Goal: Task Accomplishment & Management: Complete application form

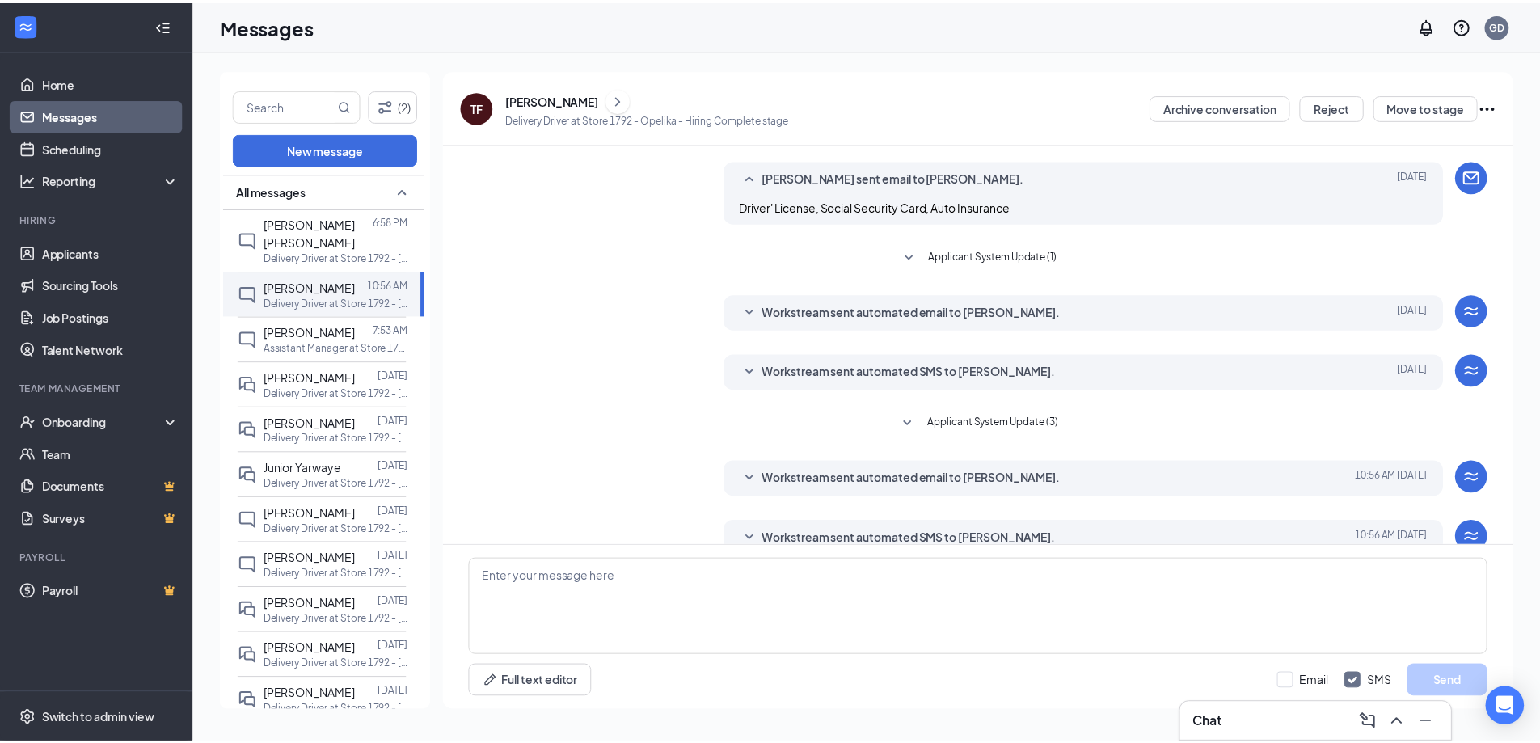
scroll to position [158, 0]
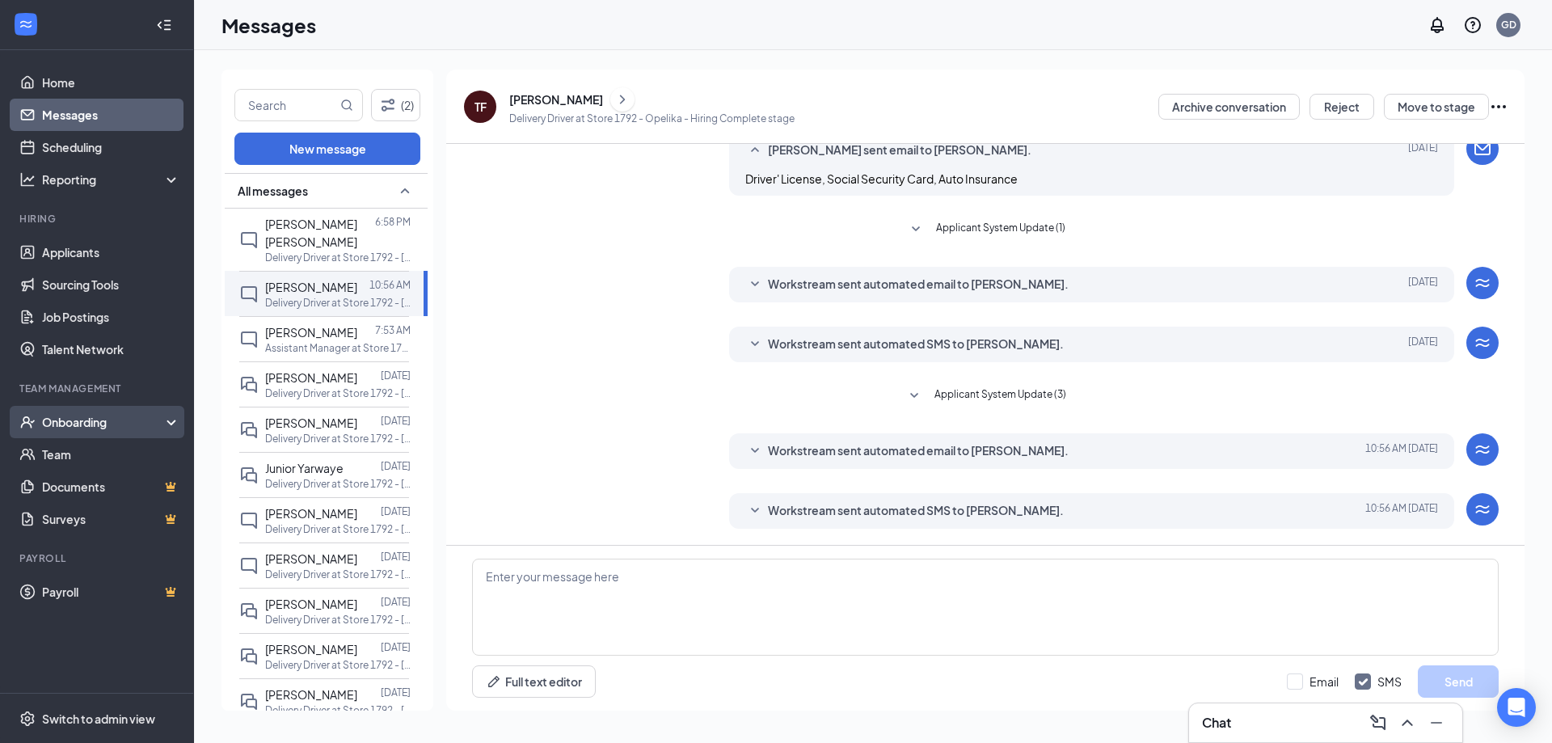
click at [76, 423] on div "Onboarding" at bounding box center [104, 422] width 124 height 16
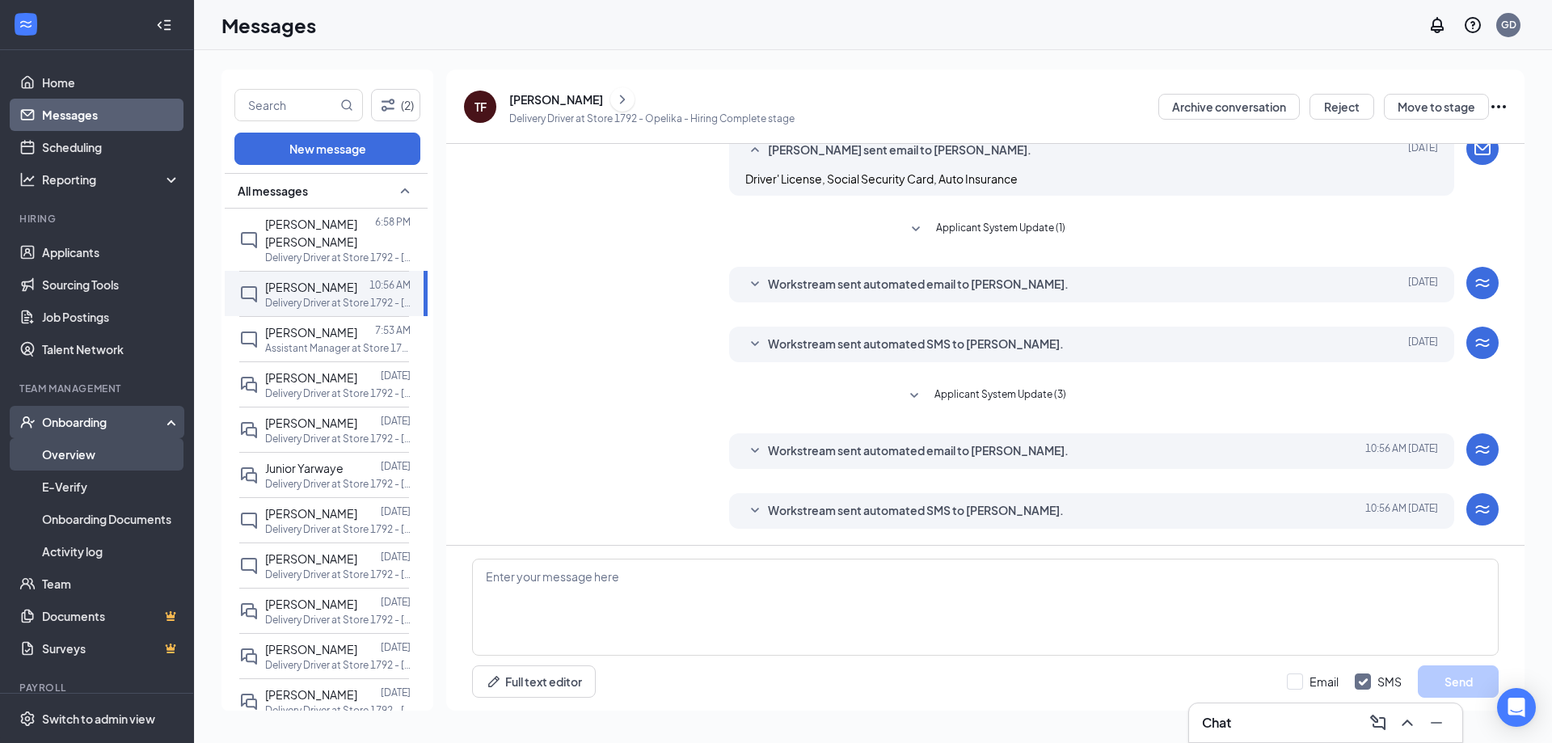
click at [89, 453] on link "Overview" at bounding box center [111, 454] width 138 height 32
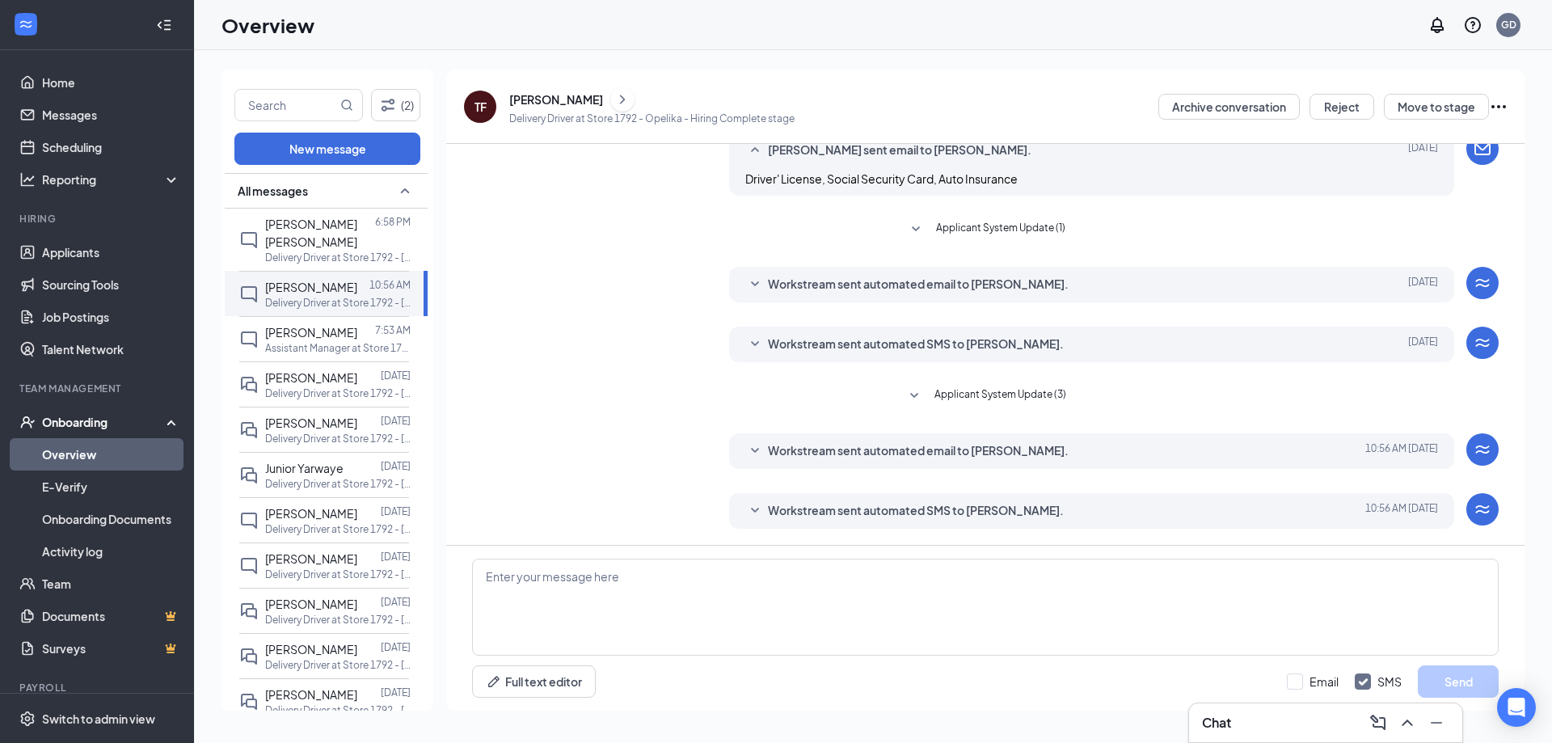
click at [70, 454] on link "Overview" at bounding box center [111, 454] width 138 height 32
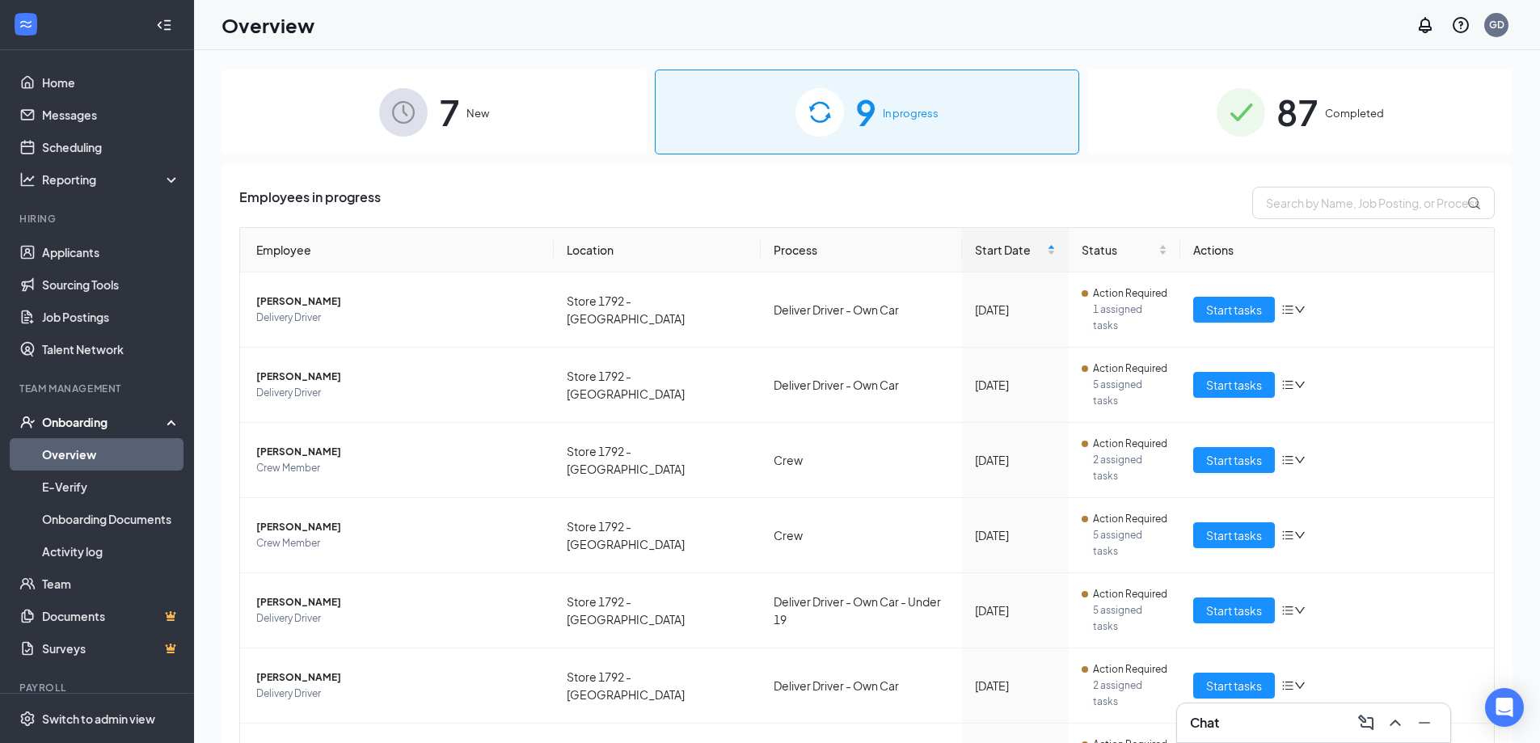
click at [574, 109] on div "7 New" at bounding box center [434, 112] width 425 height 85
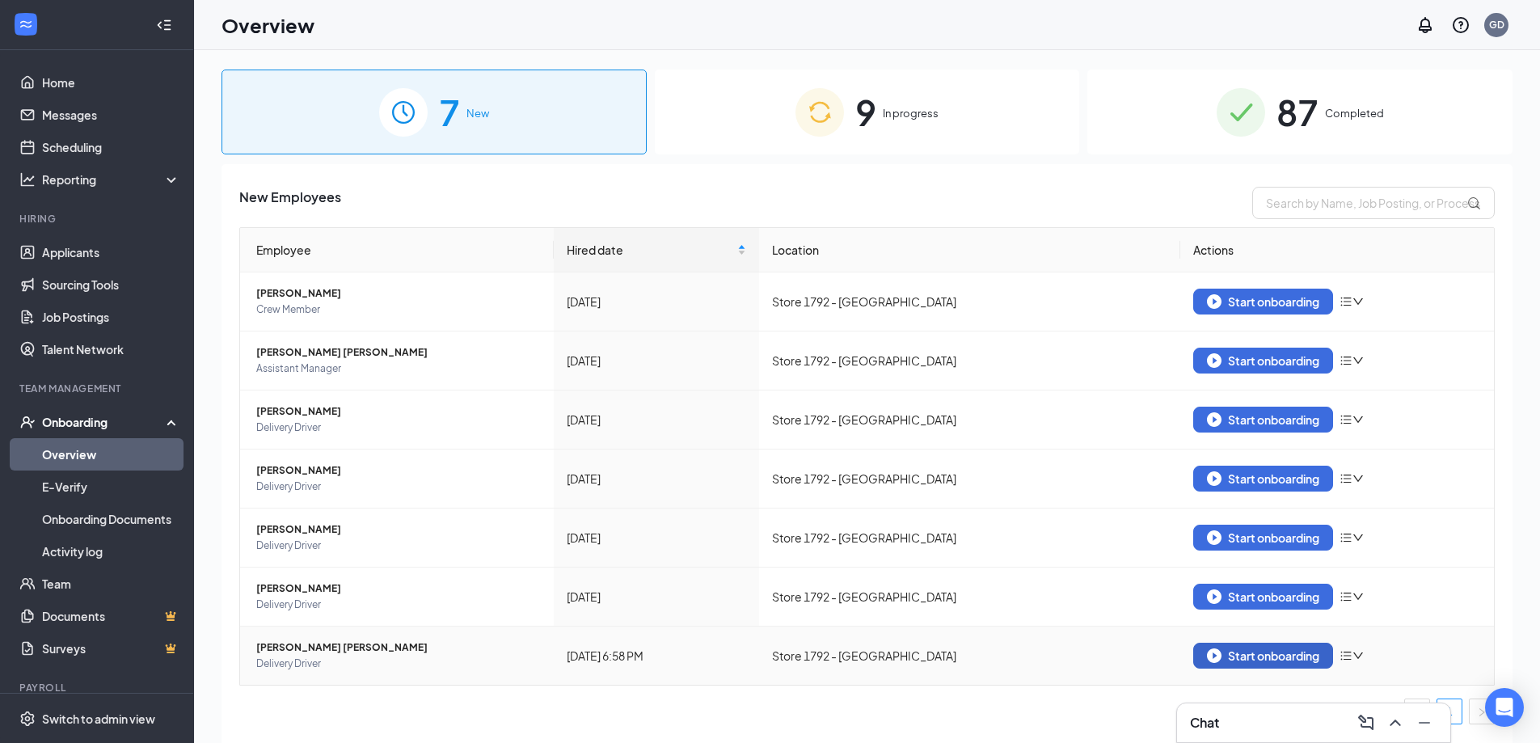
click at [1210, 653] on img "button" at bounding box center [1214, 655] width 15 height 15
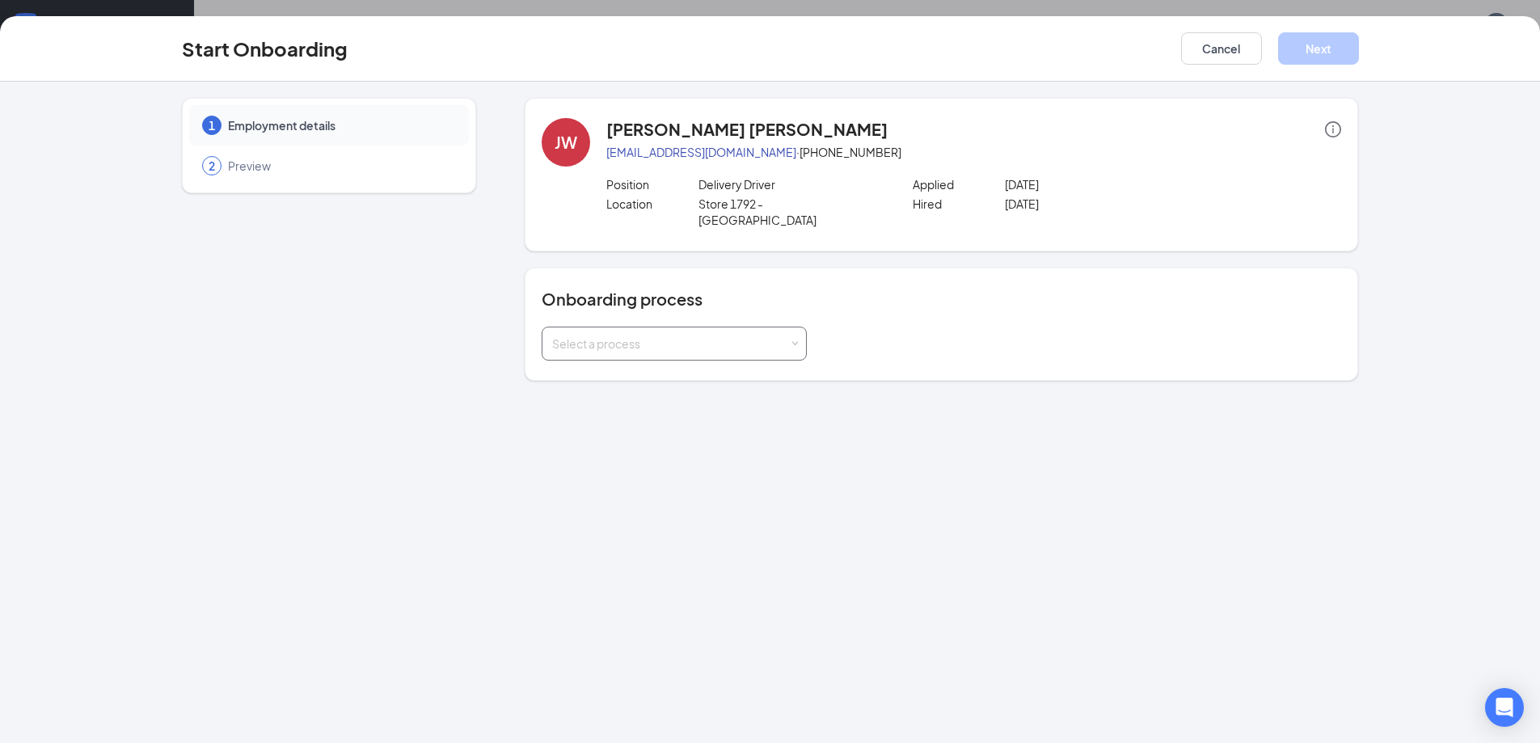
click at [649, 335] on div "Select a process" at bounding box center [670, 343] width 237 height 16
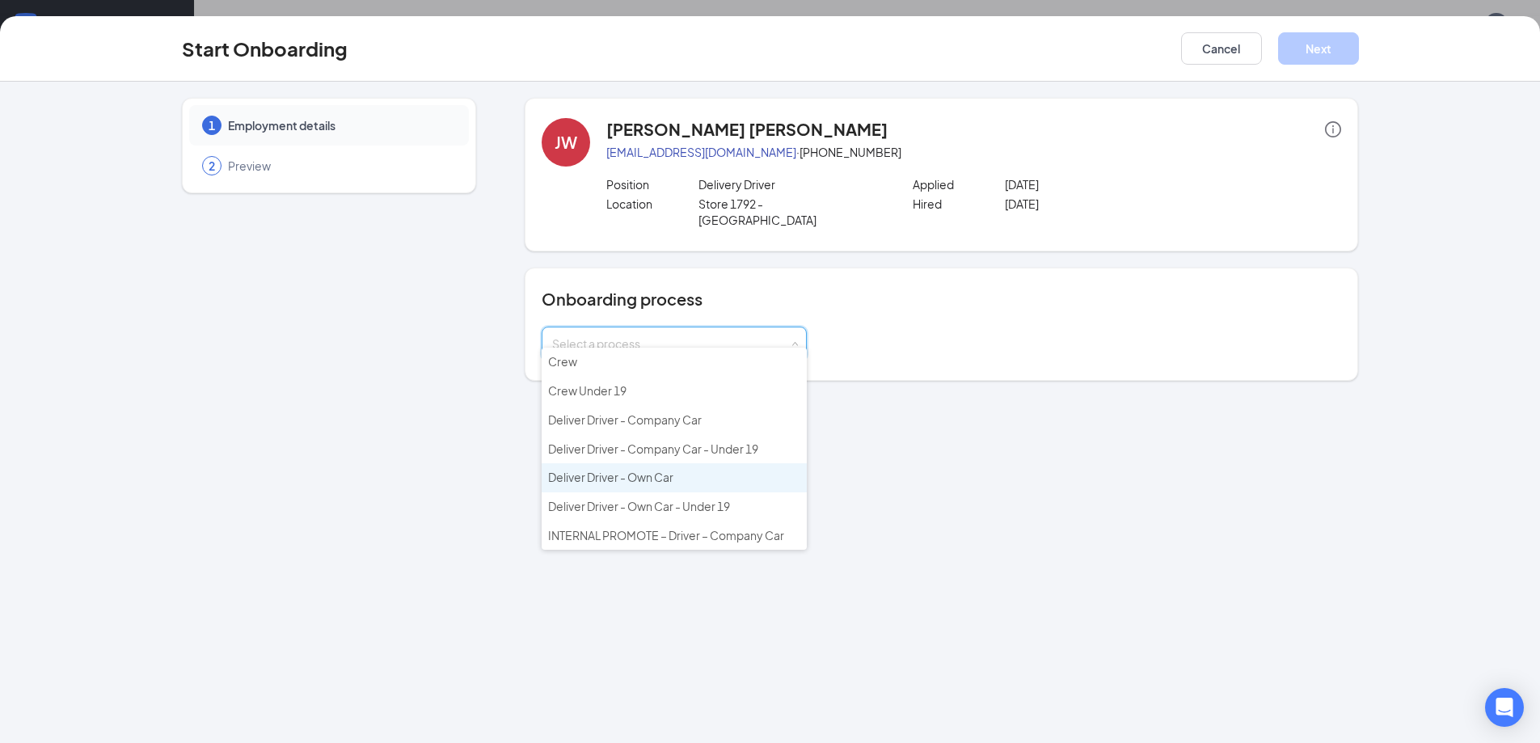
click at [668, 476] on span "Deliver Driver - Own Car" at bounding box center [610, 477] width 125 height 15
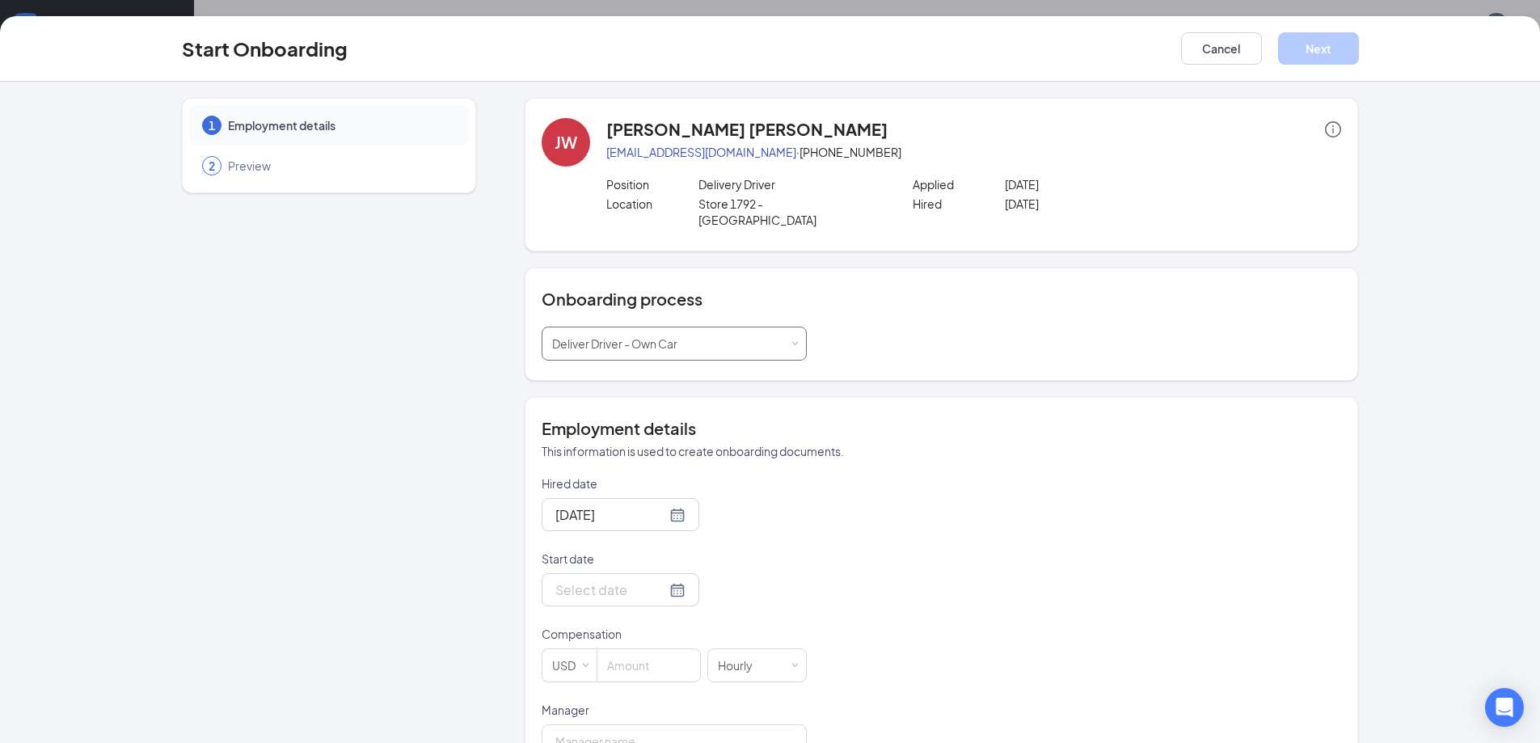
scroll to position [162, 0]
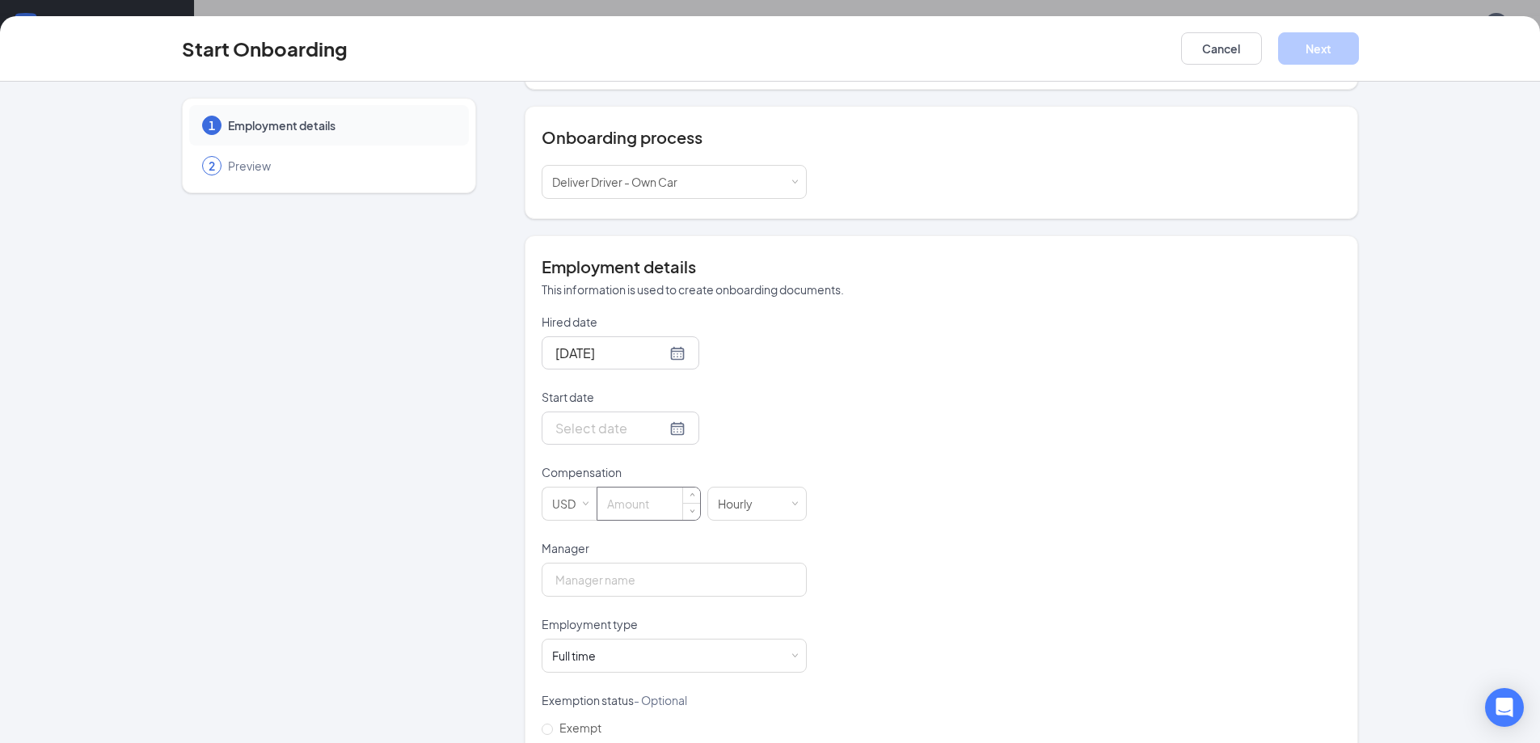
click at [657, 490] on input at bounding box center [648, 503] width 103 height 32
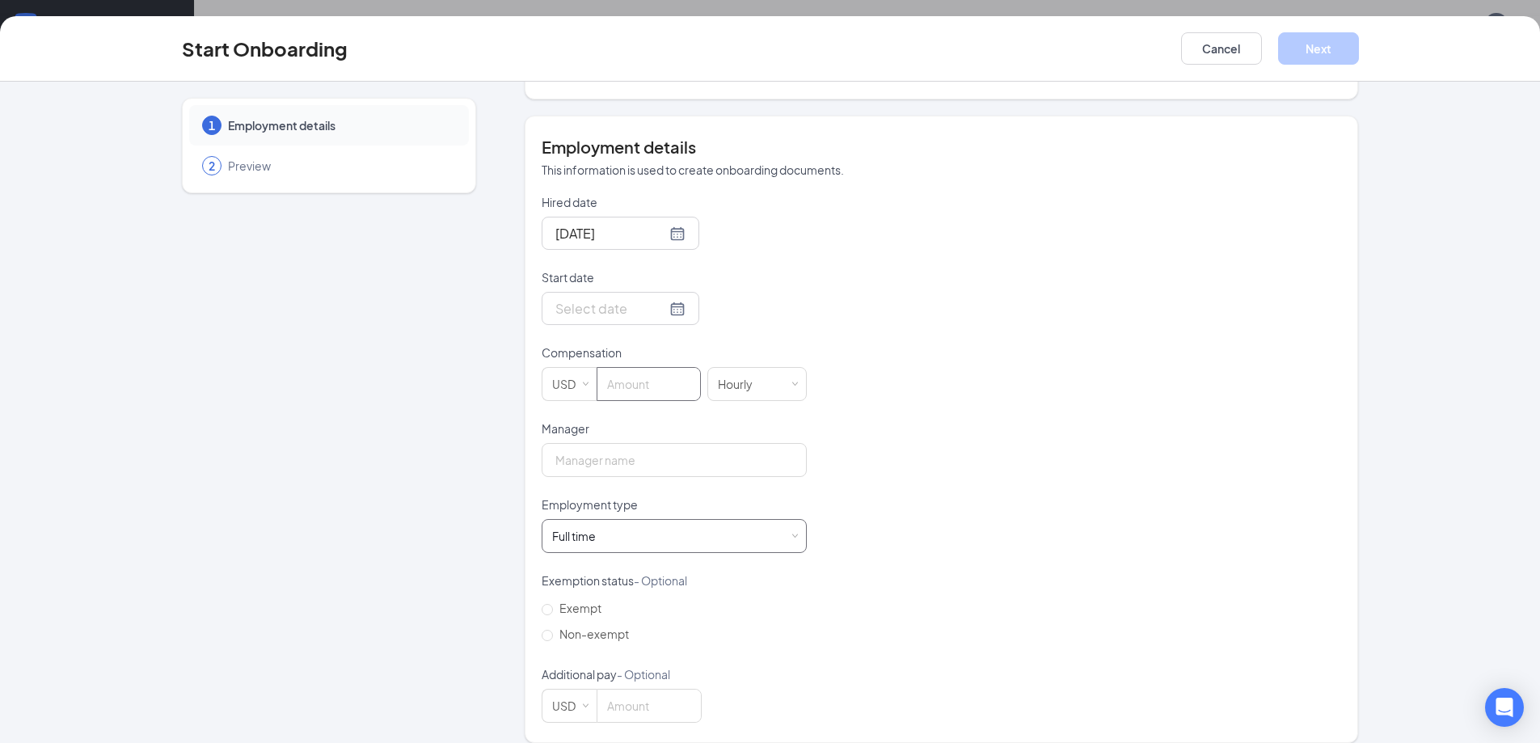
scroll to position [73, 0]
type input "9"
click at [631, 451] on input "Manager" at bounding box center [674, 460] width 265 height 34
type input "[PERSON_NAME]"
click at [571, 627] on span "Non-exempt" at bounding box center [594, 634] width 82 height 15
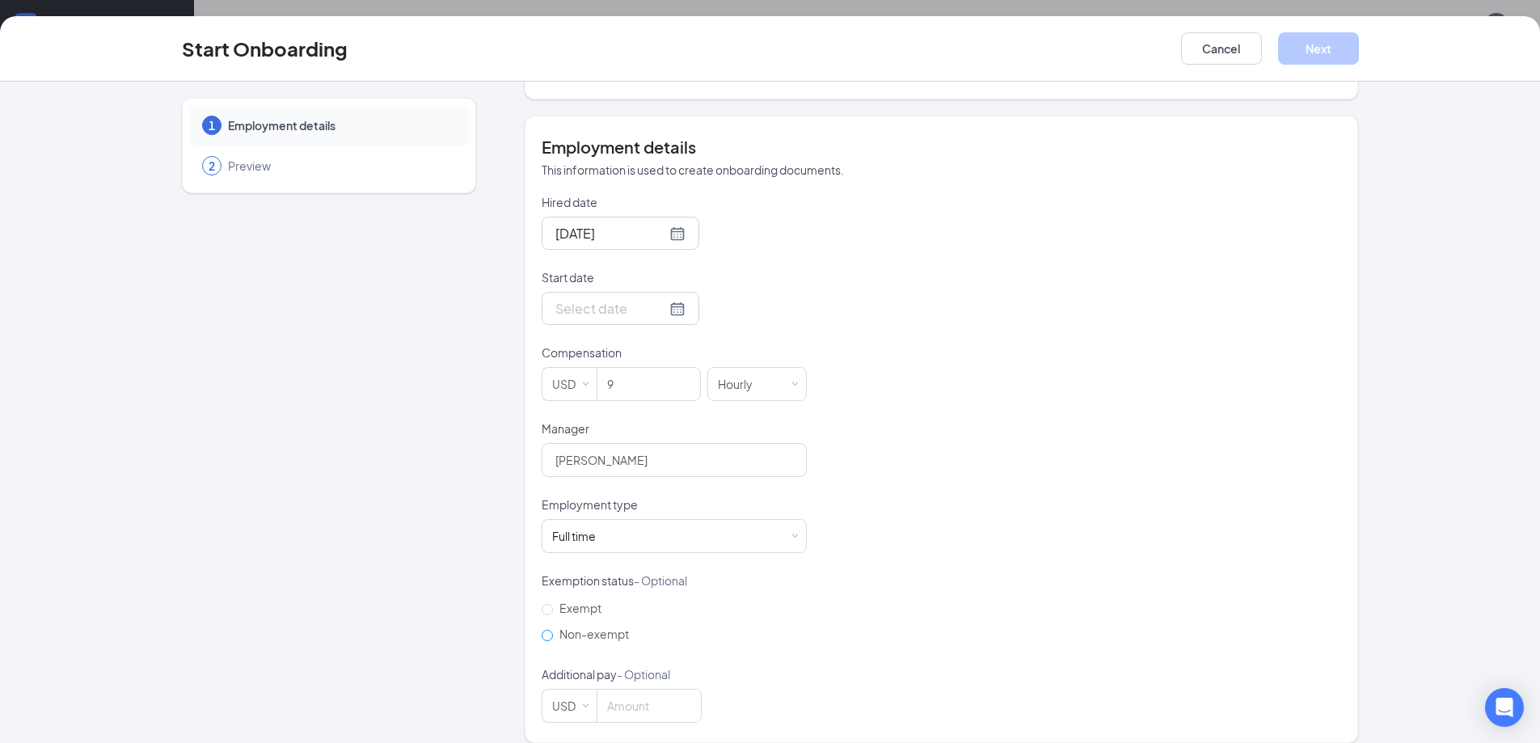
click at [553, 630] on input "Non-exempt" at bounding box center [547, 635] width 11 height 11
radio input "true"
click at [619, 298] on input "Start date" at bounding box center [610, 308] width 111 height 20
click at [622, 443] on div "16" at bounding box center [623, 452] width 19 height 19
type input "[DATE]"
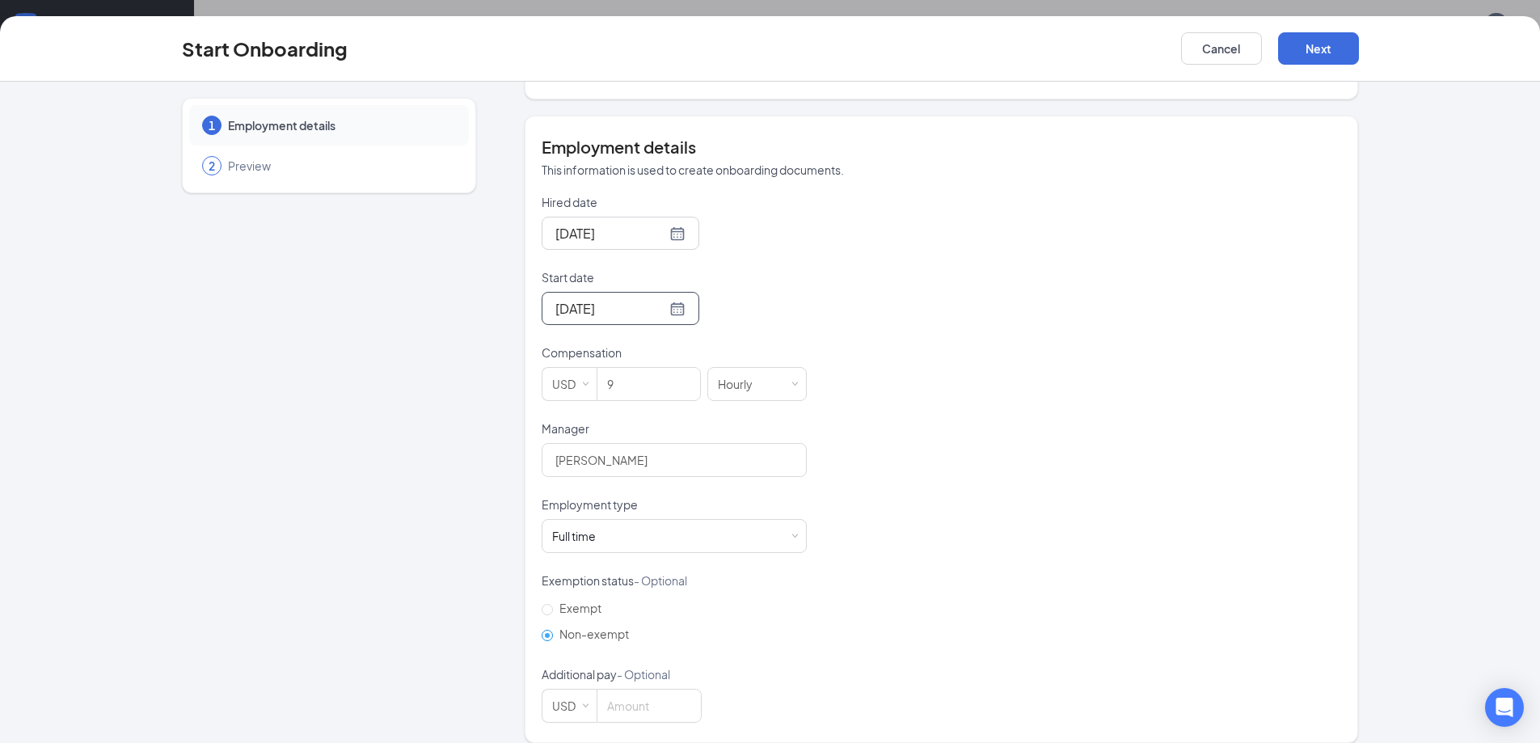
click at [952, 223] on div "Hired date [DATE] Start date [DATE] [DATE] Su Mo Tu We Th Fr Sa 31 1 2 3 4 5 6 …" at bounding box center [942, 458] width 800 height 529
click at [1340, 34] on button "Next" at bounding box center [1318, 48] width 81 height 32
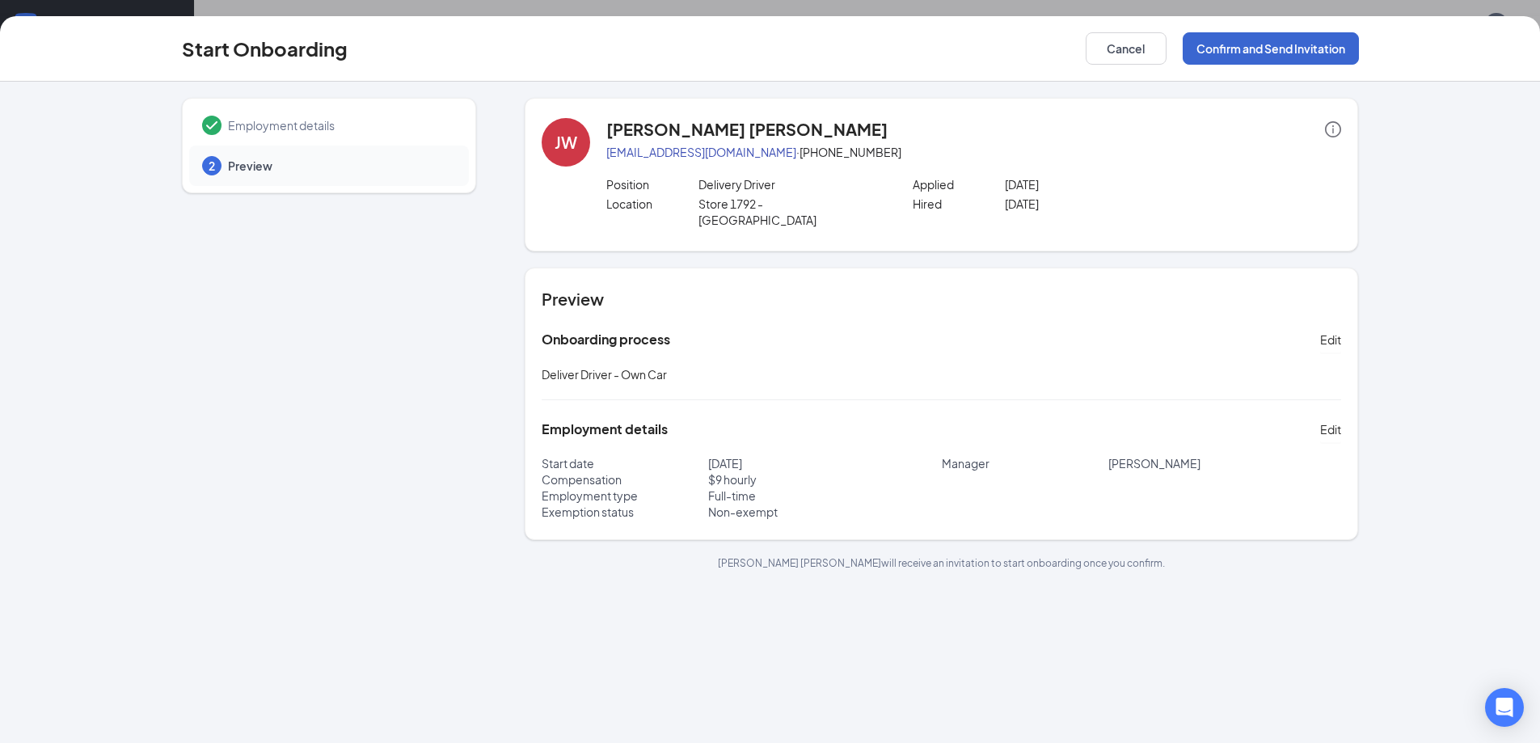
scroll to position [0, 0]
click at [1340, 34] on button "Confirm and Send Invitation" at bounding box center [1271, 48] width 176 height 32
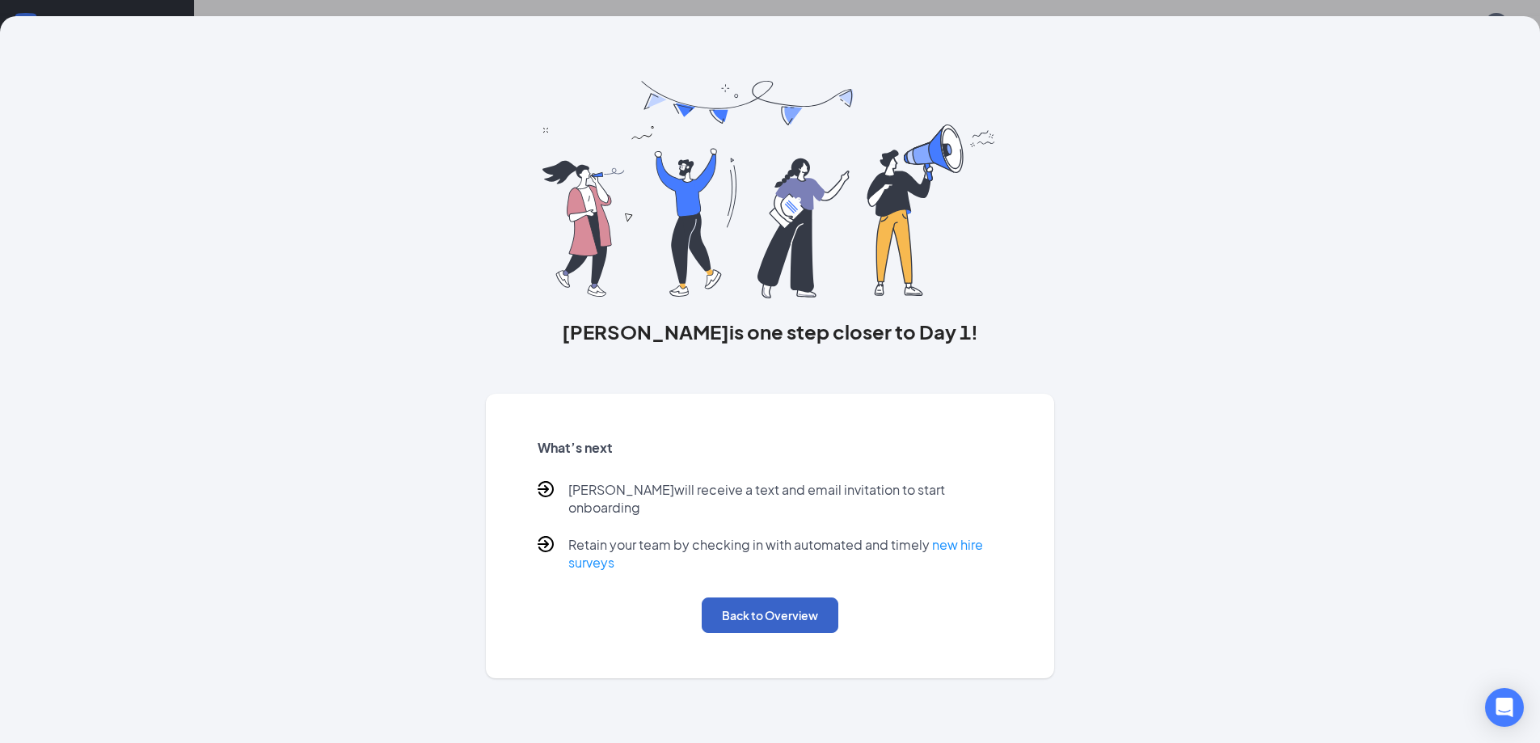
click at [816, 597] on button "Back to Overview" at bounding box center [770, 615] width 137 height 36
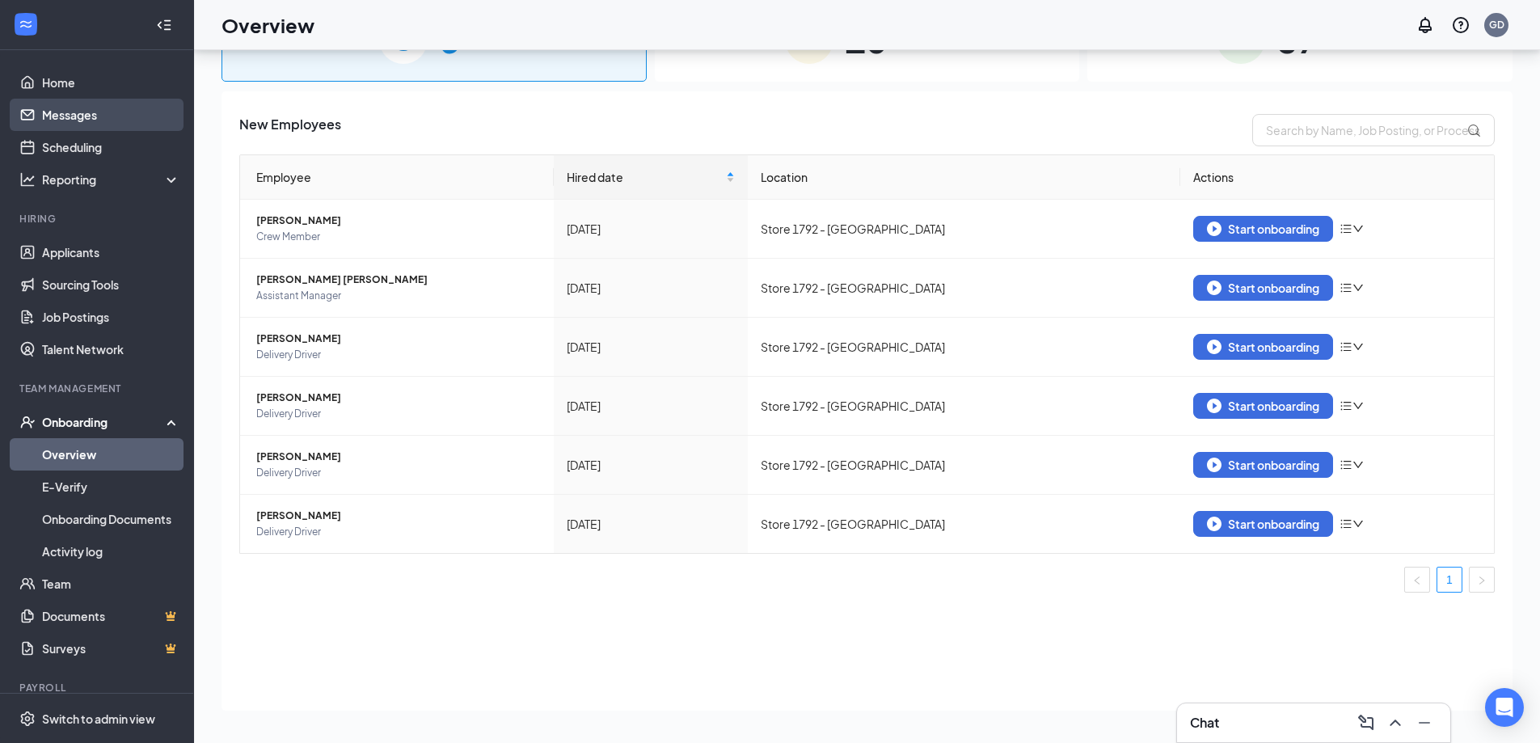
click at [65, 105] on link "Messages" at bounding box center [111, 115] width 138 height 32
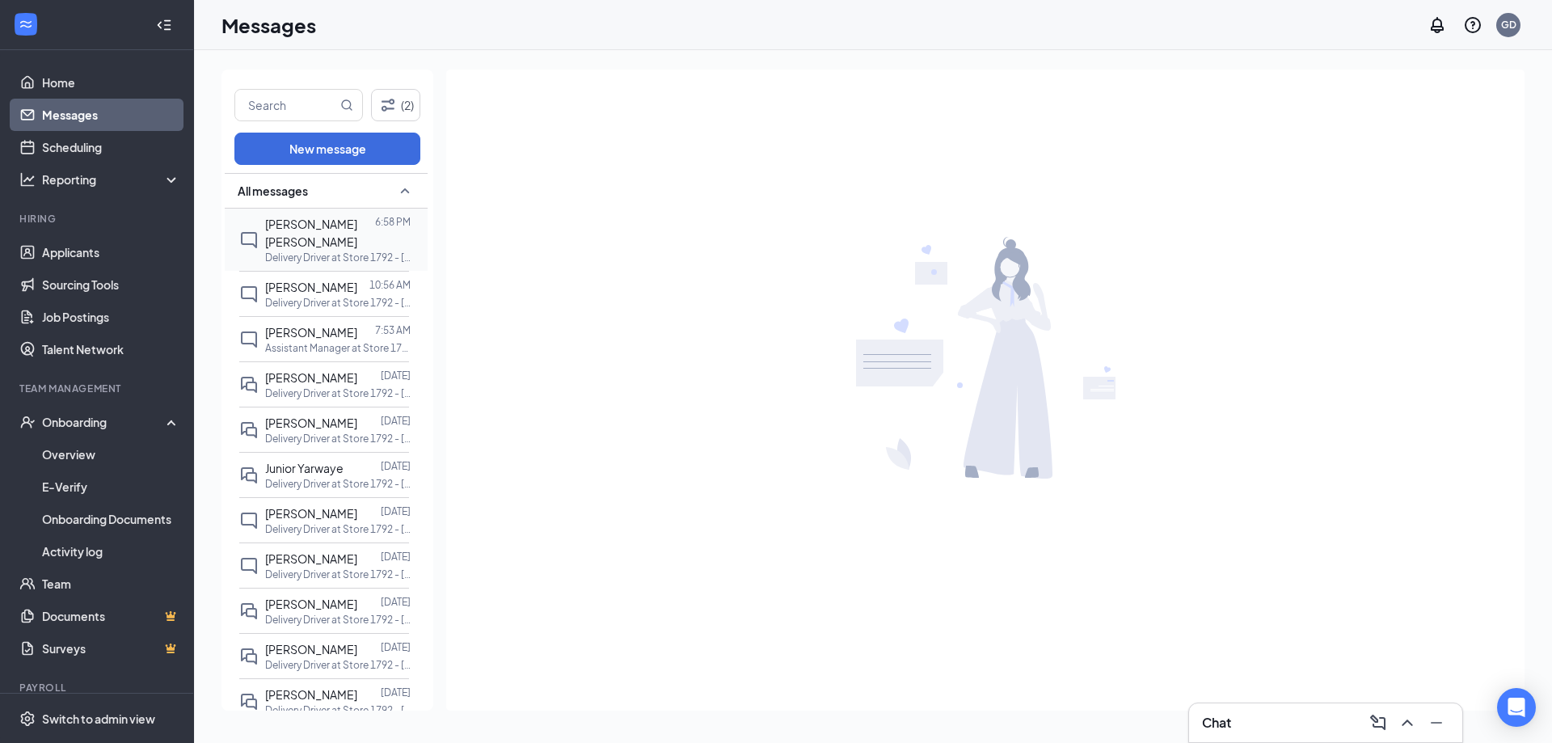
click at [348, 226] on span "[PERSON_NAME] [PERSON_NAME]" at bounding box center [311, 233] width 92 height 32
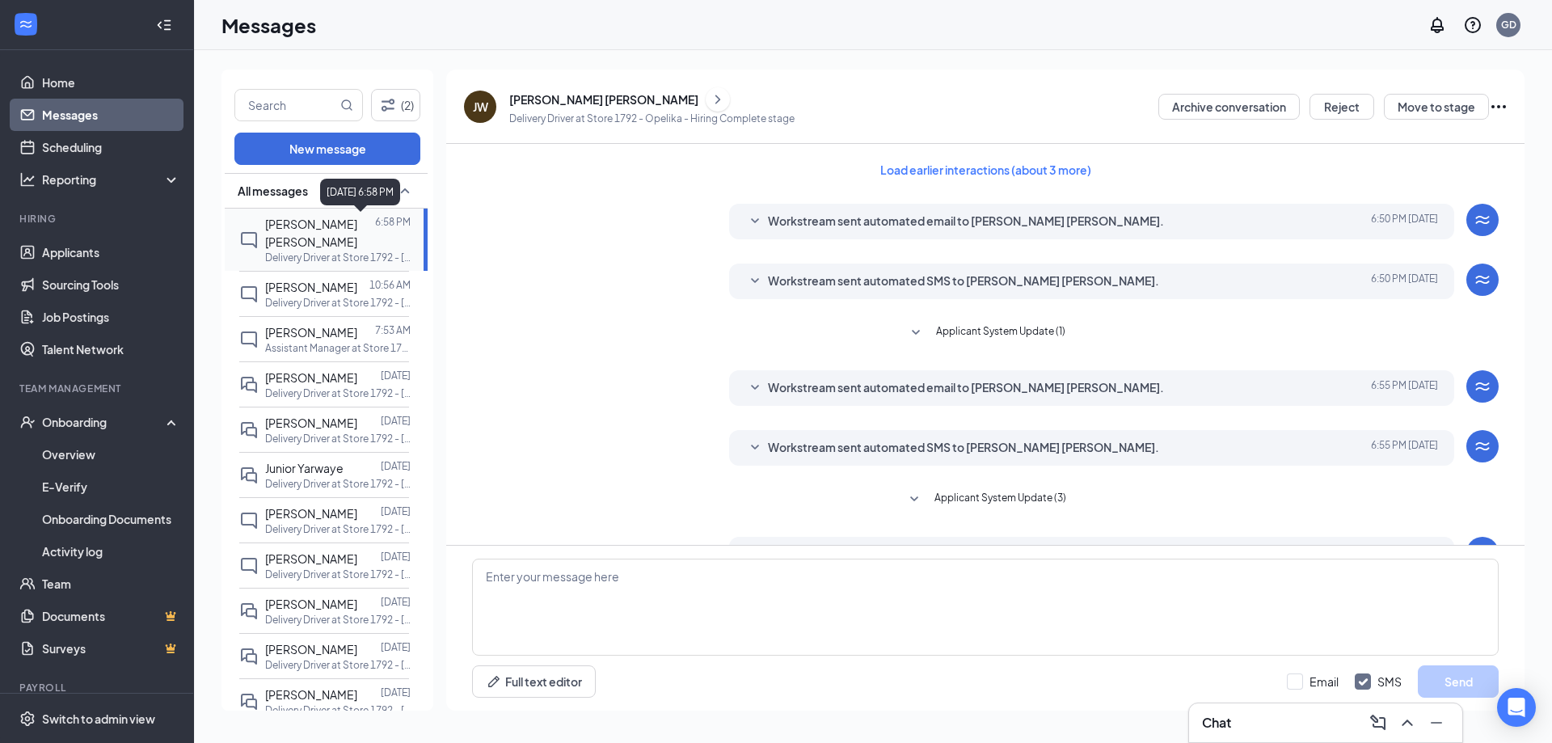
scroll to position [103, 0]
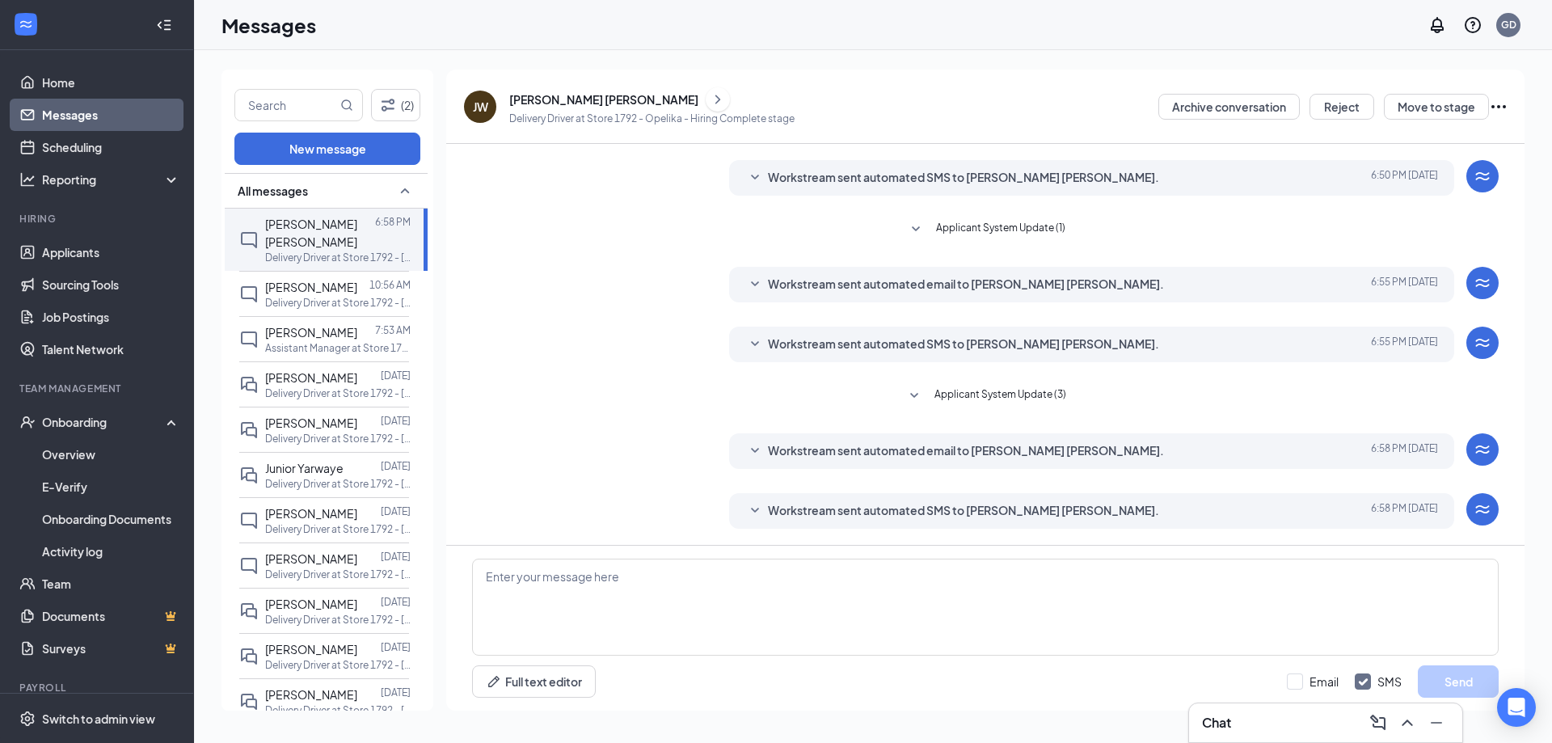
click at [877, 508] on span "Workstream sent automated SMS to [PERSON_NAME] [PERSON_NAME]." at bounding box center [963, 510] width 391 height 19
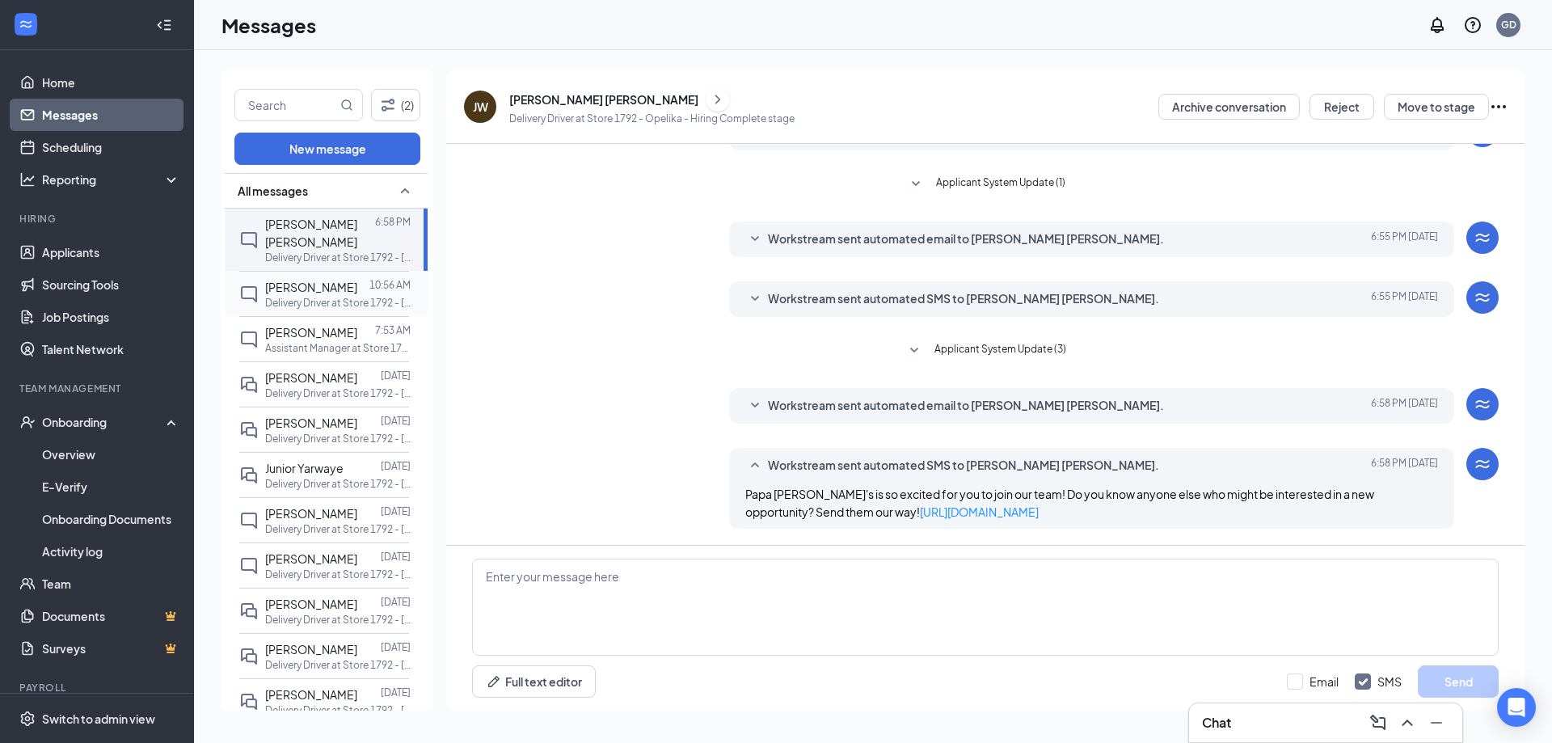
click at [344, 296] on p "Delivery Driver at Store 1792 - [GEOGRAPHIC_DATA]" at bounding box center [338, 303] width 146 height 14
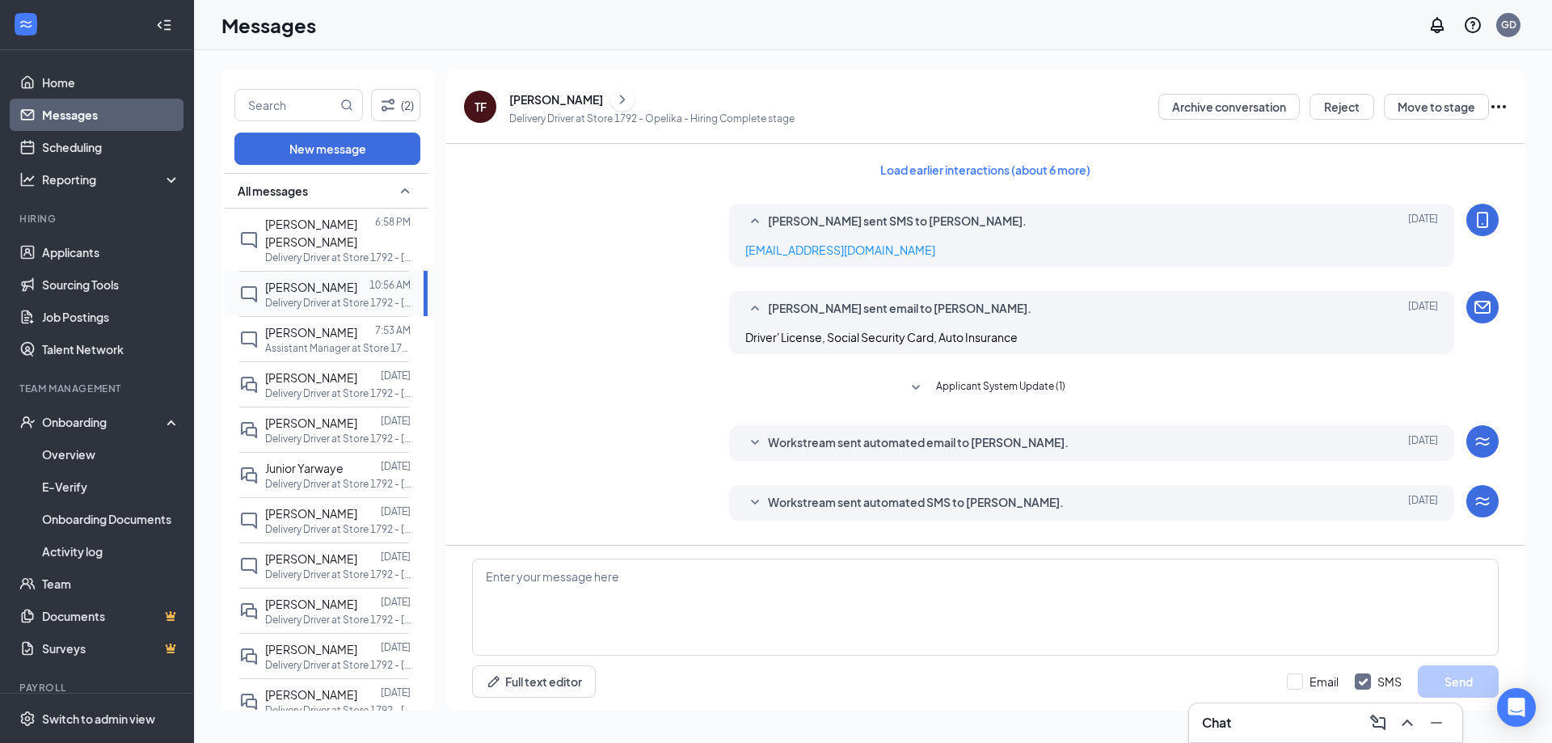
scroll to position [158, 0]
